Goal: Find specific page/section: Find specific page/section

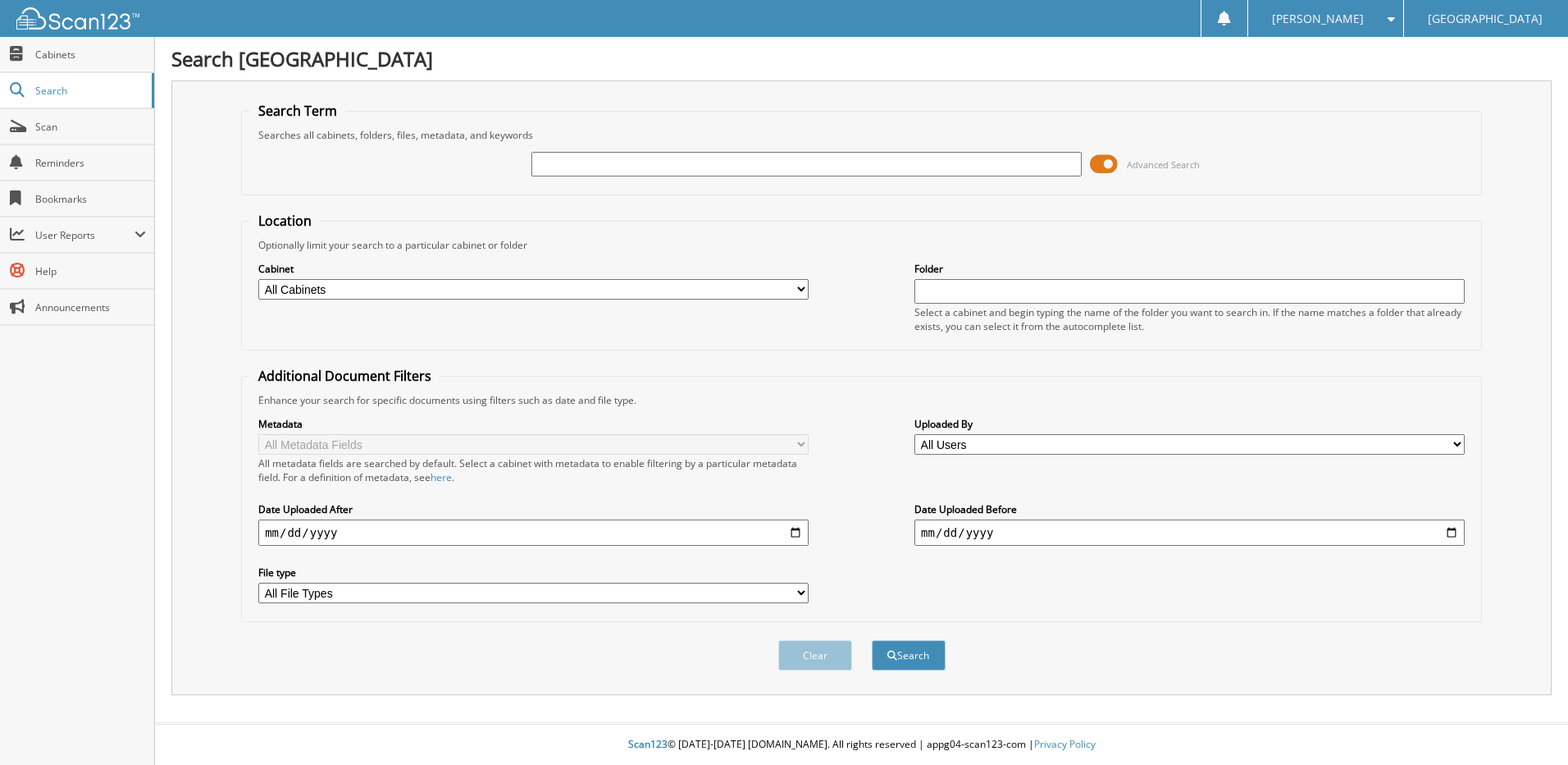
click at [547, 163] on input "text" at bounding box center [806, 164] width 550 height 25
type input "U12161"
click at [895, 656] on span "submit" at bounding box center [892, 655] width 9 height 9
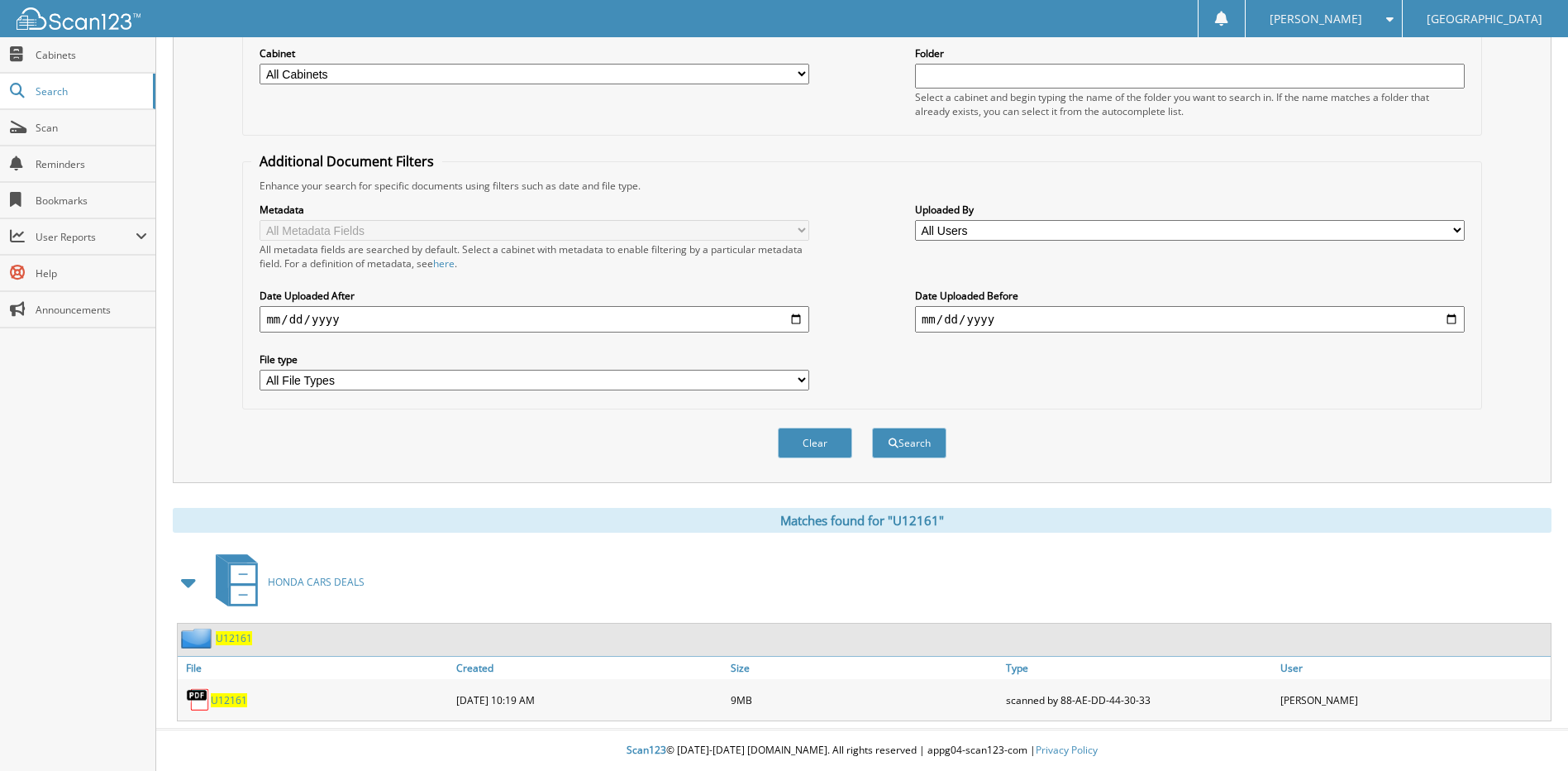
scroll to position [218, 0]
click at [227, 697] on span "U12161" at bounding box center [229, 700] width 36 height 14
